Goal: Task Accomplishment & Management: Manage account settings

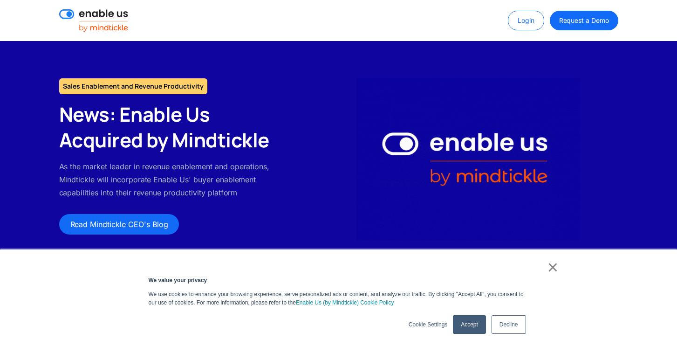
click at [527, 21] on link "Login" at bounding box center [526, 21] width 36 height 20
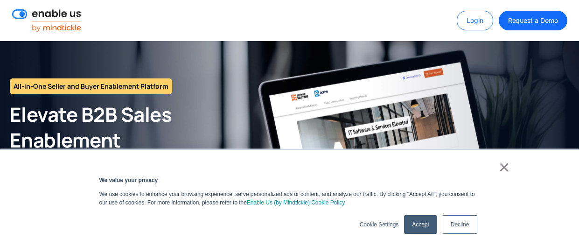
click at [457, 237] on div "× We value your privacy We use cookies to enhance your browsing experience, ser…" at bounding box center [289, 198] width 466 height 96
click at [461, 226] on link "Decline" at bounding box center [459, 224] width 35 height 19
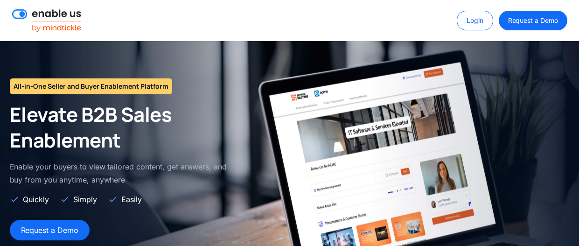
click at [482, 23] on link "Login" at bounding box center [474, 21] width 36 height 20
